Goal: Contribute content: Share content

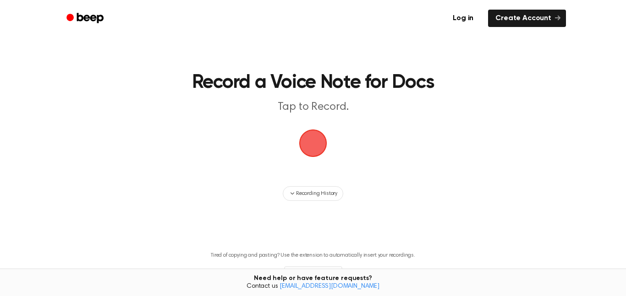
click at [312, 149] on span "button" at bounding box center [313, 144] width 30 height 30
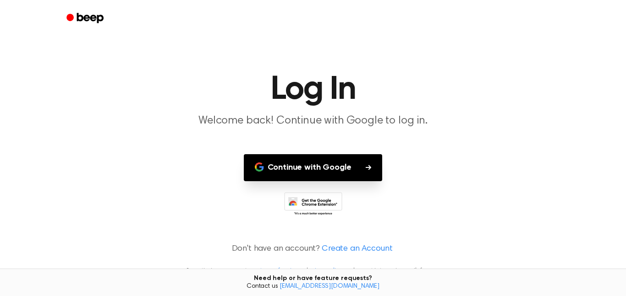
click at [315, 157] on button "Continue with Google" at bounding box center [313, 167] width 139 height 27
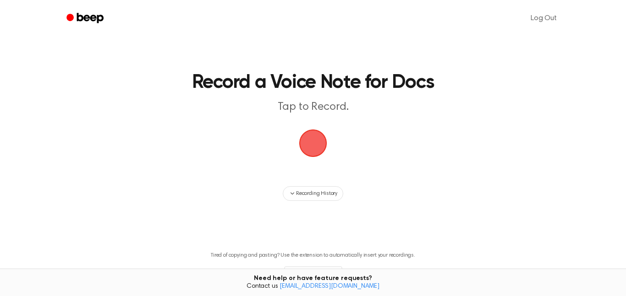
click at [315, 138] on span "button" at bounding box center [313, 144] width 30 height 30
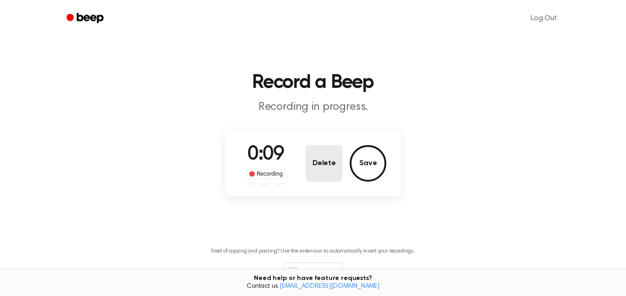
click at [314, 155] on button "Delete" at bounding box center [324, 163] width 37 height 37
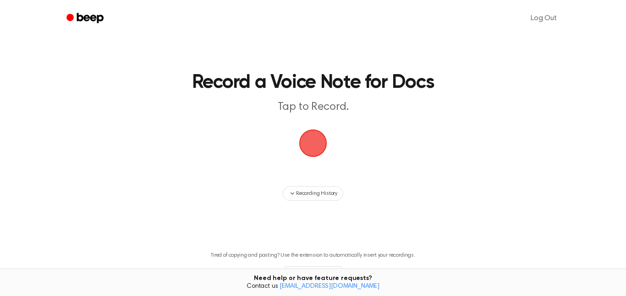
click at [324, 138] on span "button" at bounding box center [313, 144] width 28 height 28
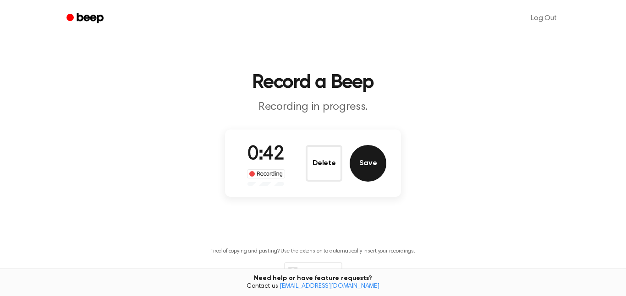
click at [375, 162] on button "Save" at bounding box center [368, 163] width 37 height 37
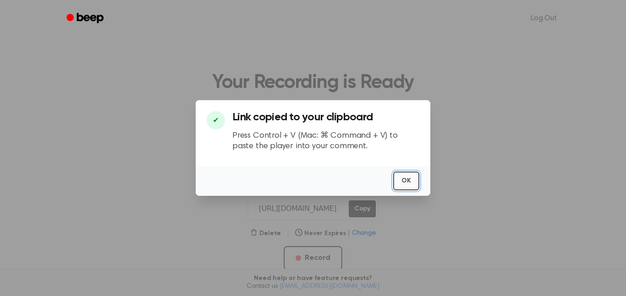
click at [401, 180] on button "OK" at bounding box center [406, 181] width 26 height 19
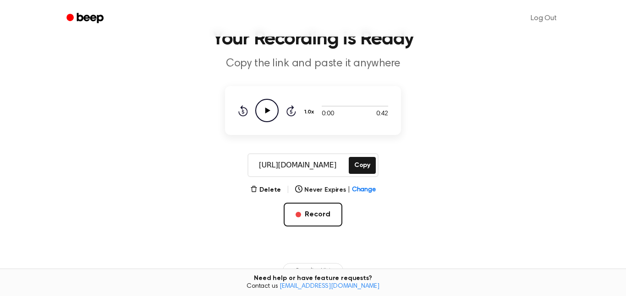
scroll to position [44, 0]
click at [262, 114] on icon "Play Audio" at bounding box center [266, 110] width 23 height 23
click at [262, 114] on icon "Pause Audio" at bounding box center [266, 110] width 23 height 23
click at [262, 114] on icon "Play Audio" at bounding box center [266, 110] width 23 height 23
click at [469, 131] on main "Your Recording is Ready Copy the link and paste it anywhere 0:00 0:42 1.0x Rewi…" at bounding box center [313, 175] width 626 height 438
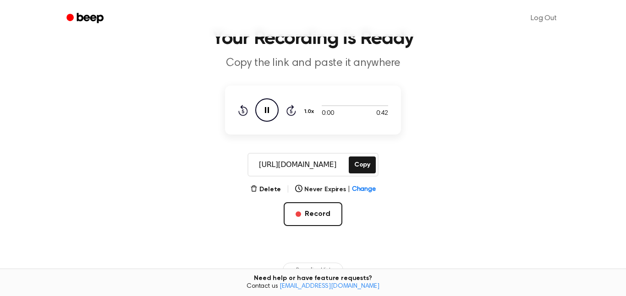
click at [268, 103] on icon "Pause Audio" at bounding box center [266, 110] width 23 height 23
click at [268, 103] on icon "Play Audio" at bounding box center [266, 110] width 23 height 23
click at [268, 103] on icon "Pause Audio" at bounding box center [266, 110] width 23 height 23
click at [274, 108] on icon "Pause Audio" at bounding box center [266, 110] width 23 height 23
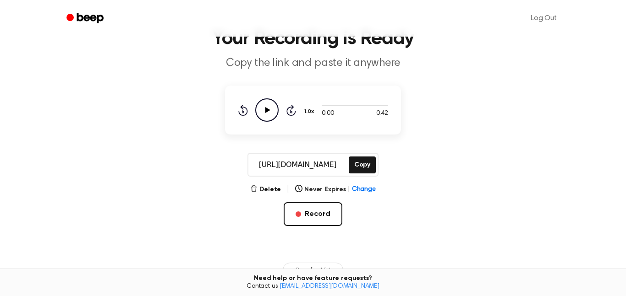
click at [274, 108] on icon "Play Audio" at bounding box center [266, 110] width 23 height 23
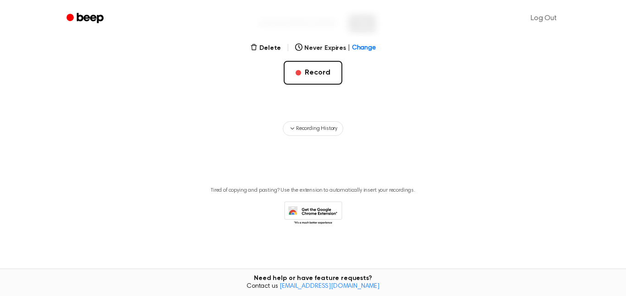
scroll to position [0, 0]
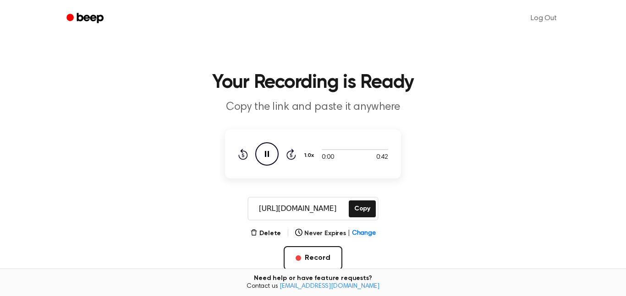
click at [272, 161] on icon "Pause Audio" at bounding box center [266, 153] width 23 height 23
click at [272, 161] on icon "Play Audio" at bounding box center [266, 153] width 23 height 23
click at [367, 211] on button "Copy" at bounding box center [362, 209] width 27 height 17
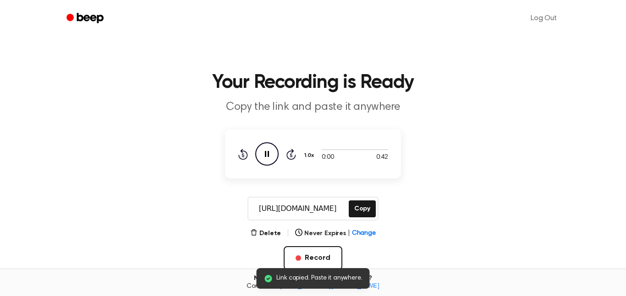
click at [252, 152] on div "Rewind 5 seconds Pause Audio Skip 5 seconds" at bounding box center [267, 153] width 58 height 23
click at [267, 154] on icon "Pause Audio" at bounding box center [266, 153] width 23 height 23
click at [267, 154] on icon at bounding box center [267, 154] width 5 height 6
click at [267, 154] on icon "Pause Audio" at bounding box center [266, 153] width 23 height 23
click at [267, 154] on icon at bounding box center [267, 154] width 5 height 6
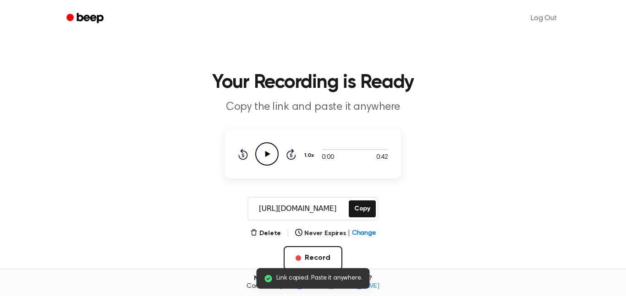
click at [269, 139] on div "0:00 0:42 1.0x Rewind 5 seconds Play Audio Skip 5 seconds" at bounding box center [313, 154] width 176 height 49
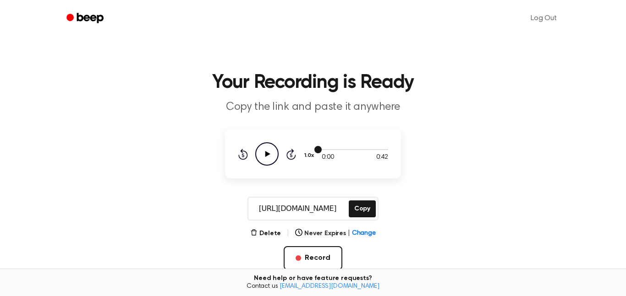
click at [327, 149] on div at bounding box center [355, 149] width 66 height 1
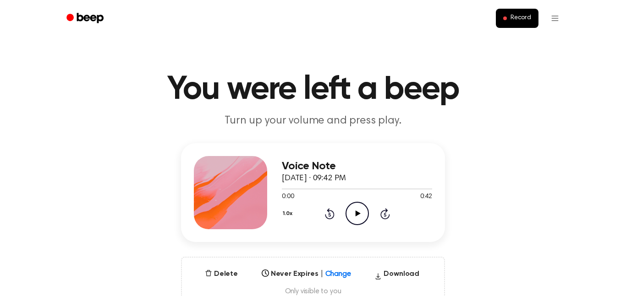
click at [358, 221] on icon "Play Audio" at bounding box center [356, 213] width 23 height 23
click at [358, 221] on icon "Pause Audio" at bounding box center [356, 213] width 23 height 23
click at [353, 202] on icon "Play Audio" at bounding box center [356, 213] width 23 height 23
click at [346, 198] on div "0:08 0:42" at bounding box center [357, 197] width 150 height 10
click at [361, 208] on icon "Pause Audio" at bounding box center [356, 213] width 23 height 23
